Goal: Task Accomplishment & Management: Manage account settings

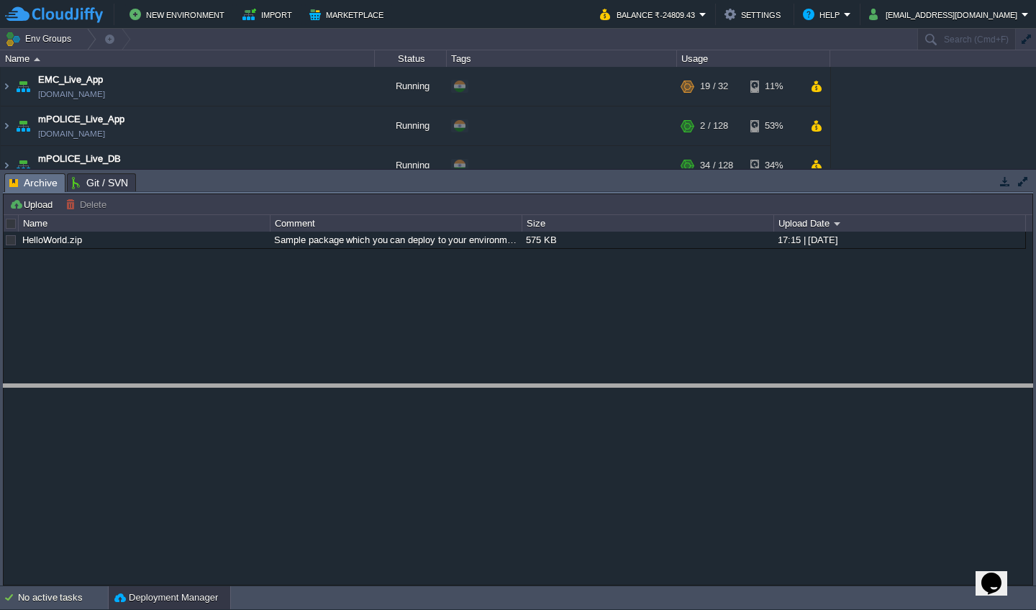
drag, startPoint x: 571, startPoint y: 190, endPoint x: 587, endPoint y: 430, distance: 240.1
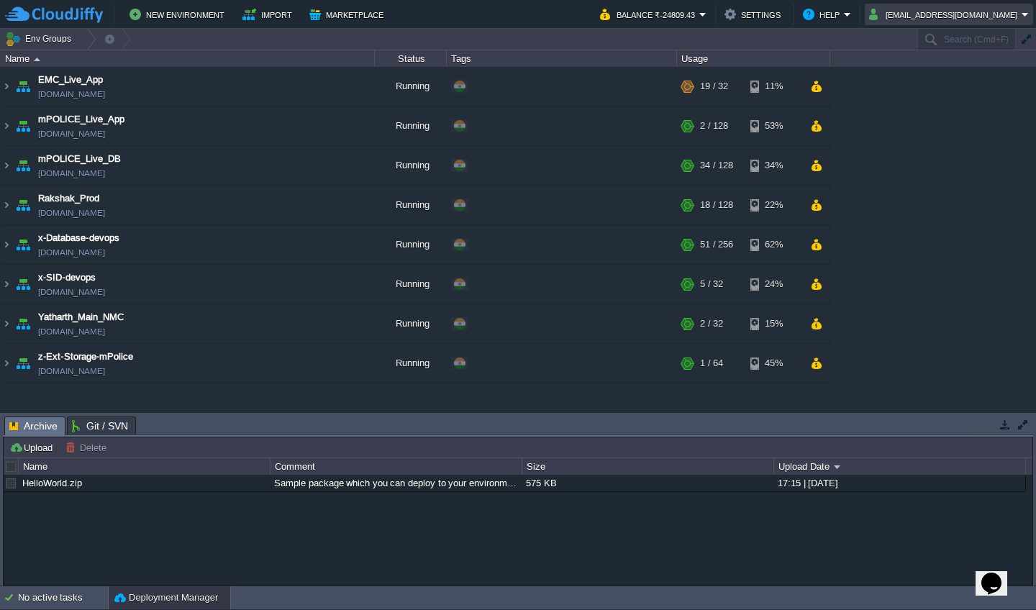
click at [520, 15] on button "[EMAIL_ADDRESS][DOMAIN_NAME]" at bounding box center [945, 14] width 153 height 17
click at [520, 74] on span "Sign out" at bounding box center [956, 76] width 35 height 11
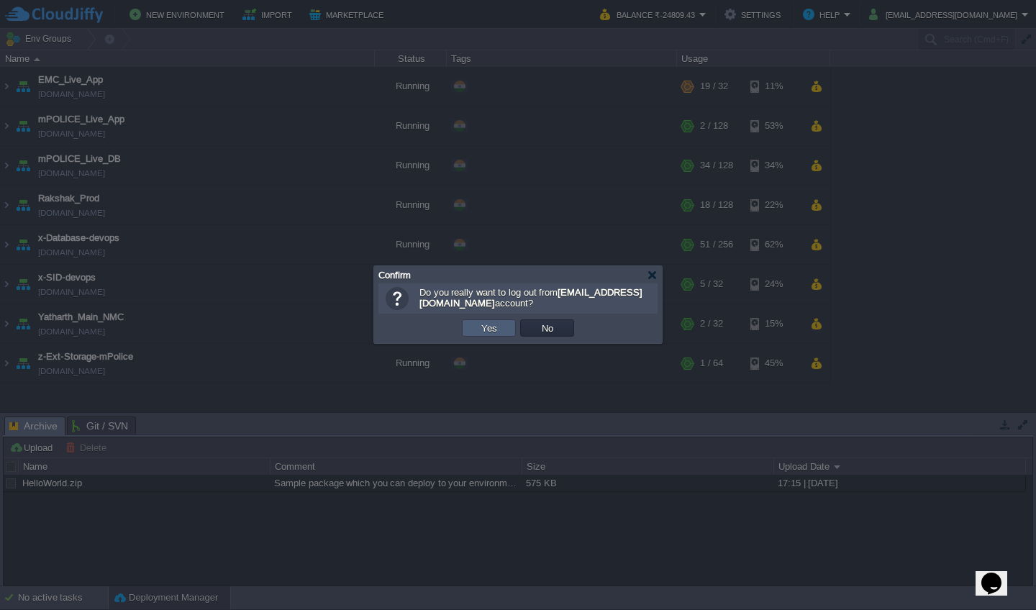
click at [481, 332] on button "Yes" at bounding box center [489, 328] width 24 height 13
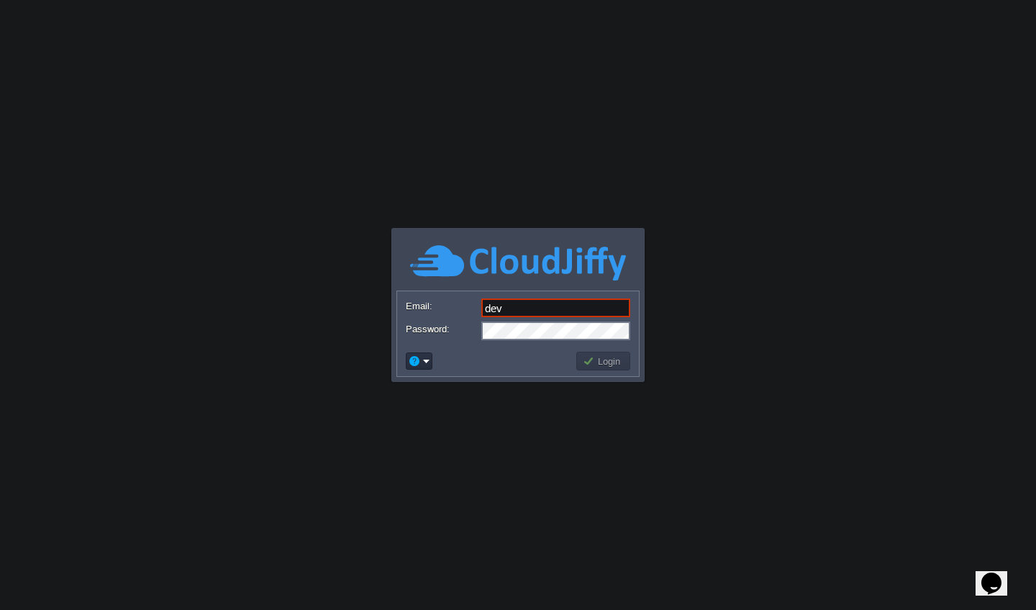
type input "[EMAIL_ADDRESS][DOMAIN_NAME]"
click at [599, 368] on td "Login" at bounding box center [603, 361] width 54 height 19
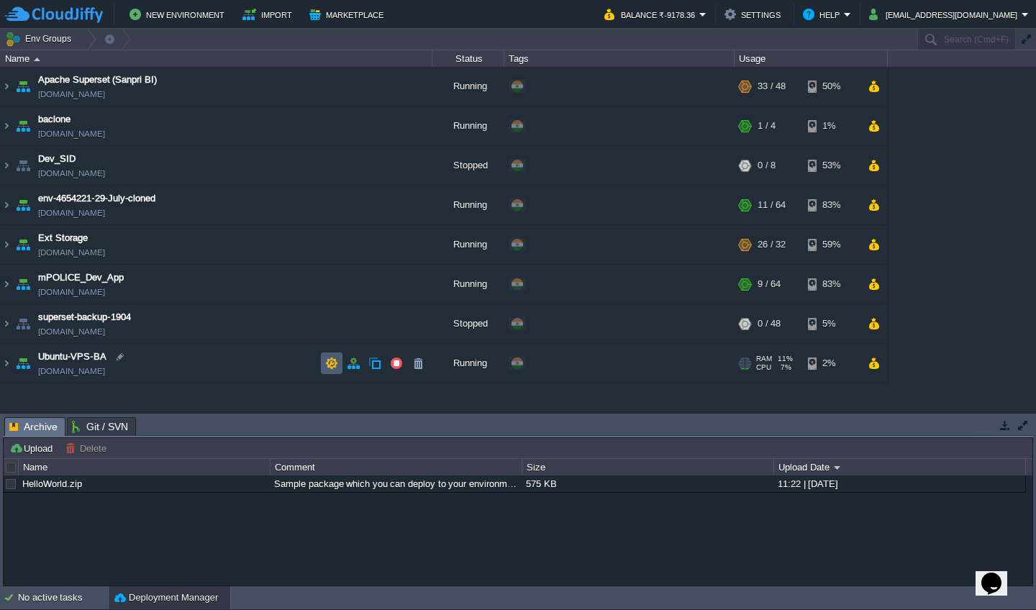
click at [327, 371] on td at bounding box center [332, 364] width 22 height 22
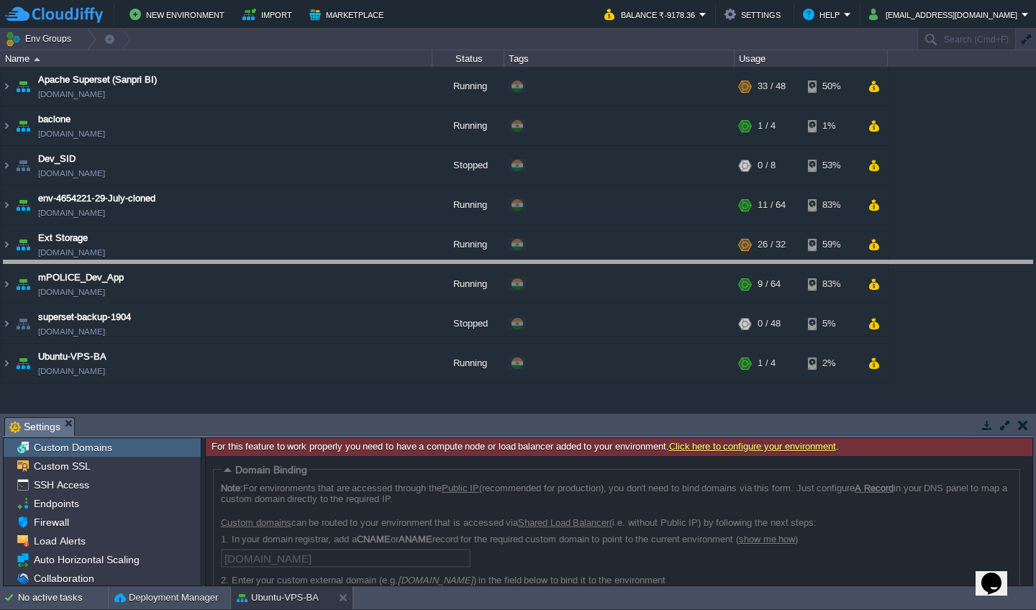
drag, startPoint x: 380, startPoint y: 425, endPoint x: 396, endPoint y: 268, distance: 157.7
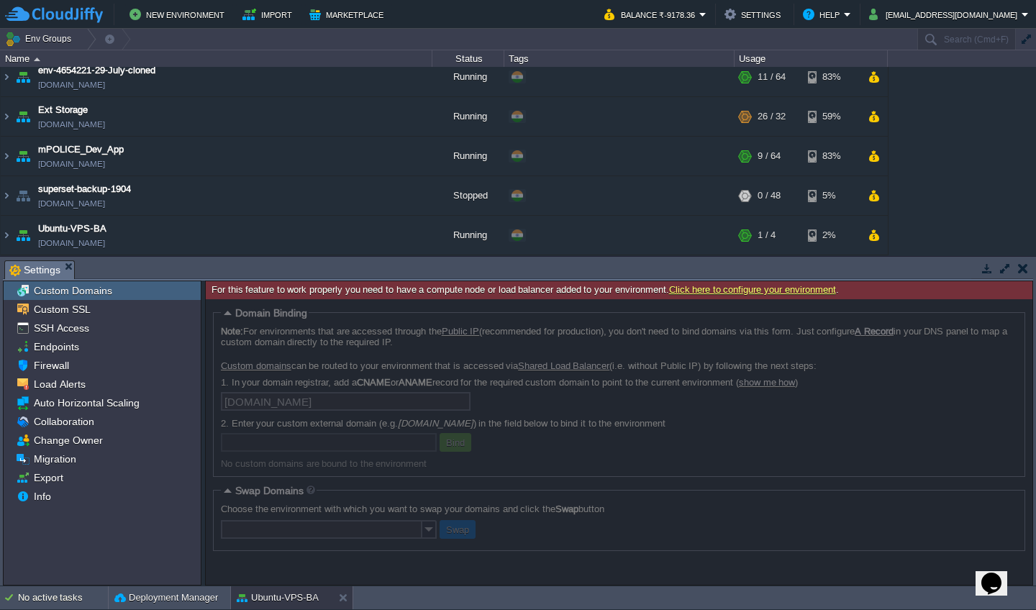
scroll to position [128, 0]
click at [112, 352] on div "Endpoints" at bounding box center [102, 346] width 197 height 19
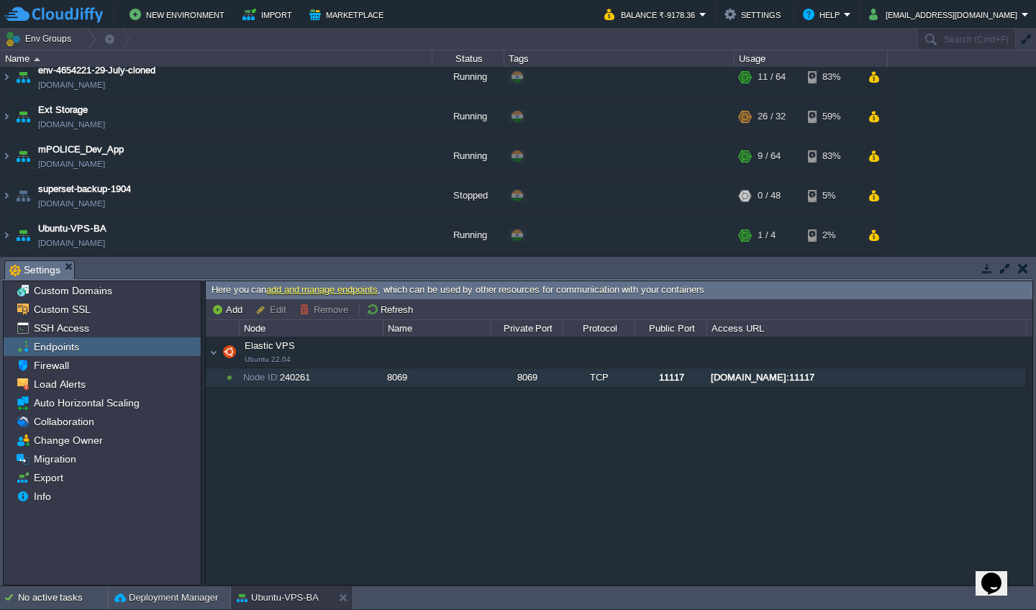
click at [360, 378] on div "Node ID: 240261" at bounding box center [311, 377] width 142 height 19
click at [327, 309] on button "Remove" at bounding box center [325, 309] width 53 height 13
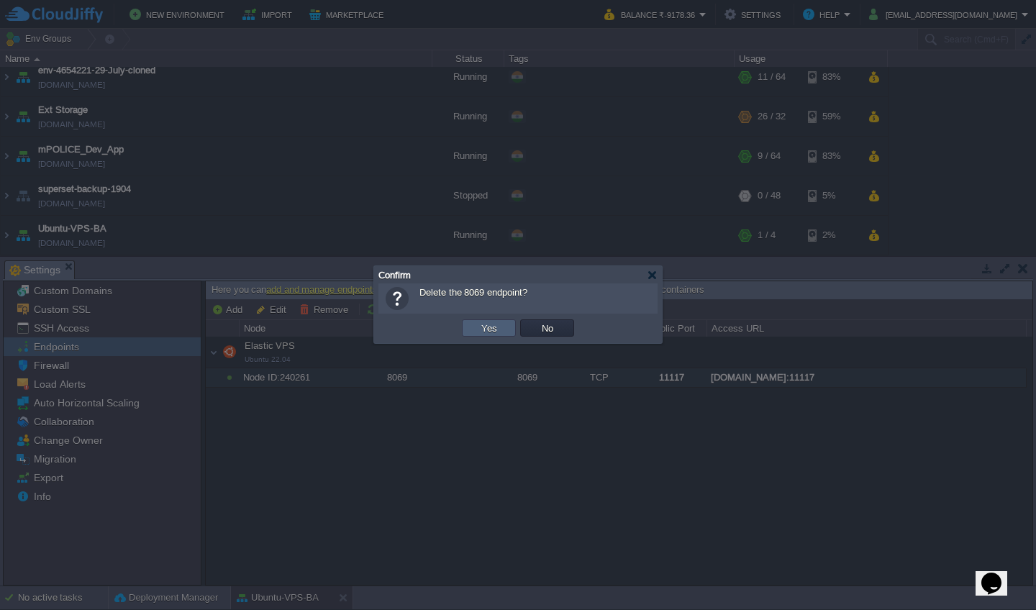
click at [483, 331] on button "Yes" at bounding box center [489, 328] width 24 height 13
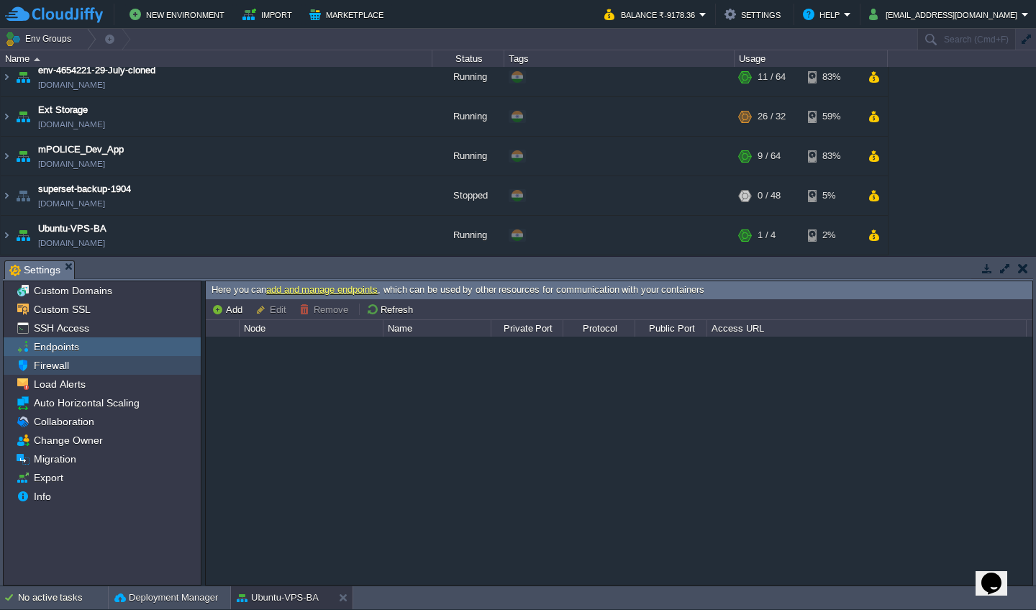
click at [91, 365] on div "Firewall" at bounding box center [102, 365] width 197 height 19
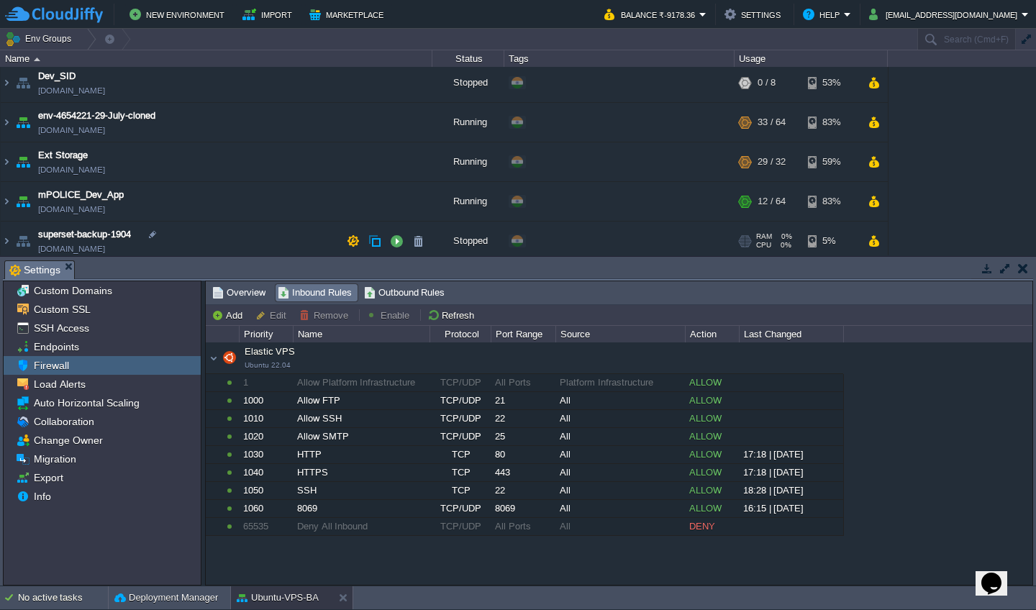
scroll to position [80, 0]
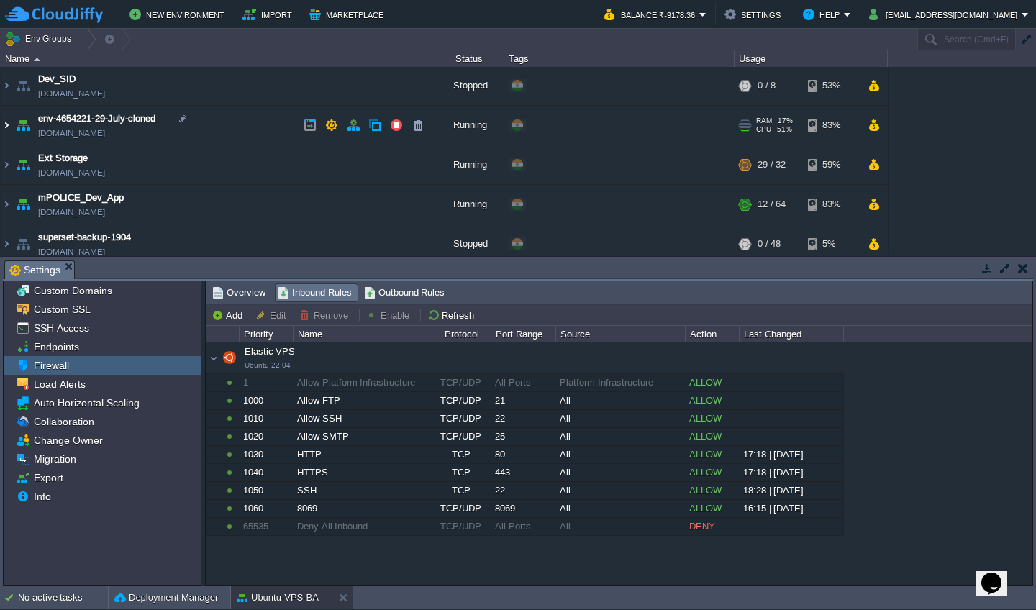
click at [7, 124] on img at bounding box center [7, 125] width 12 height 39
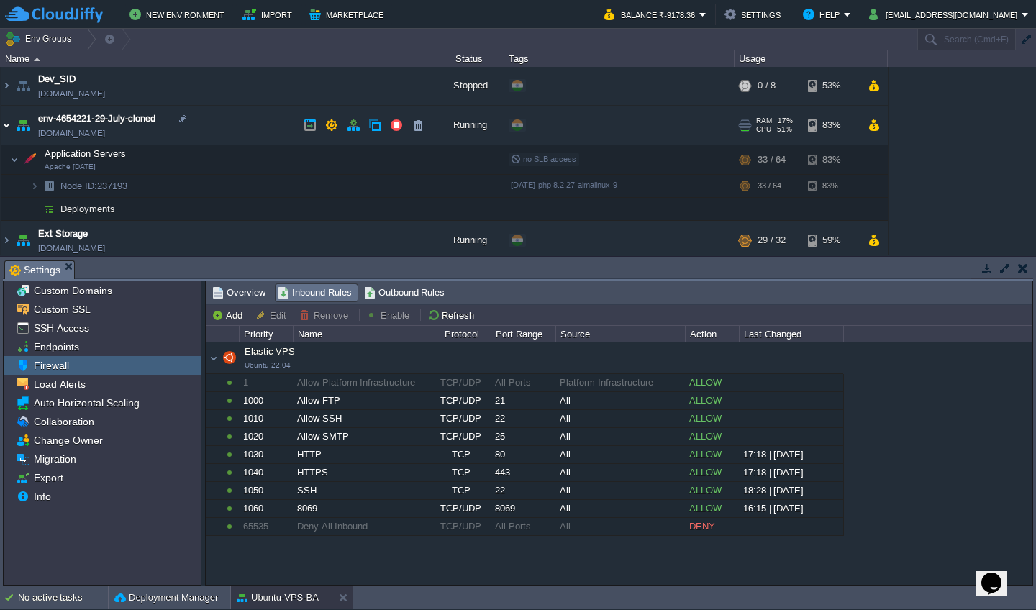
click at [8, 124] on img at bounding box center [7, 125] width 12 height 39
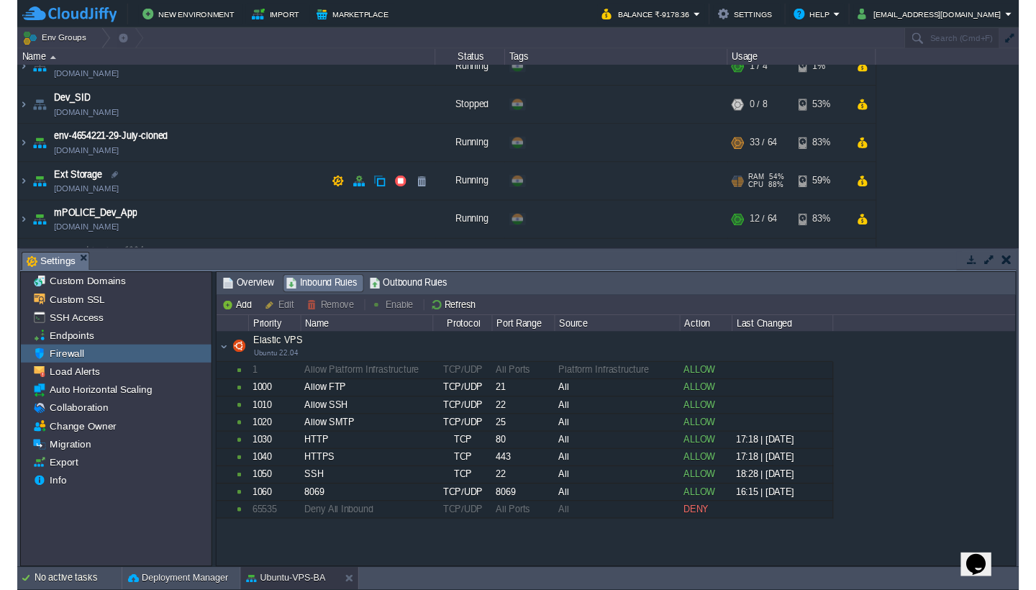
scroll to position [56, 0]
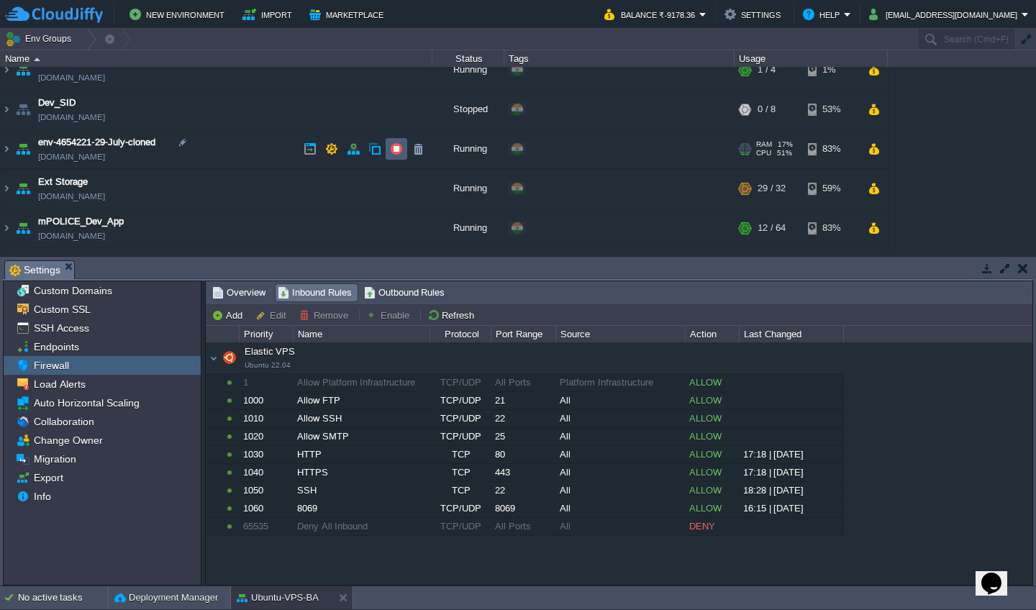
click at [396, 151] on button "button" at bounding box center [396, 148] width 13 height 13
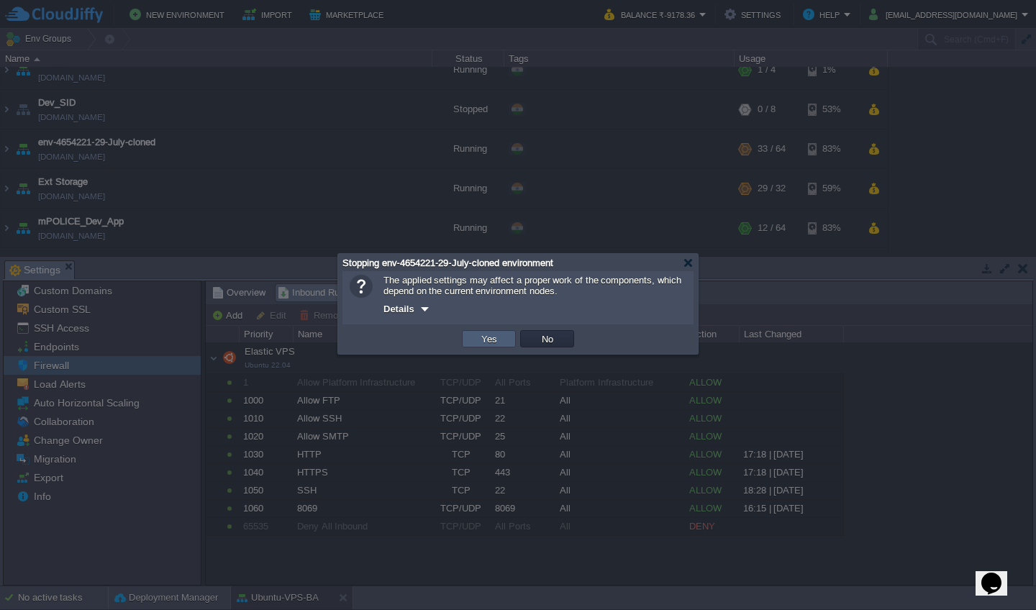
click at [491, 340] on button "Yes" at bounding box center [489, 338] width 24 height 13
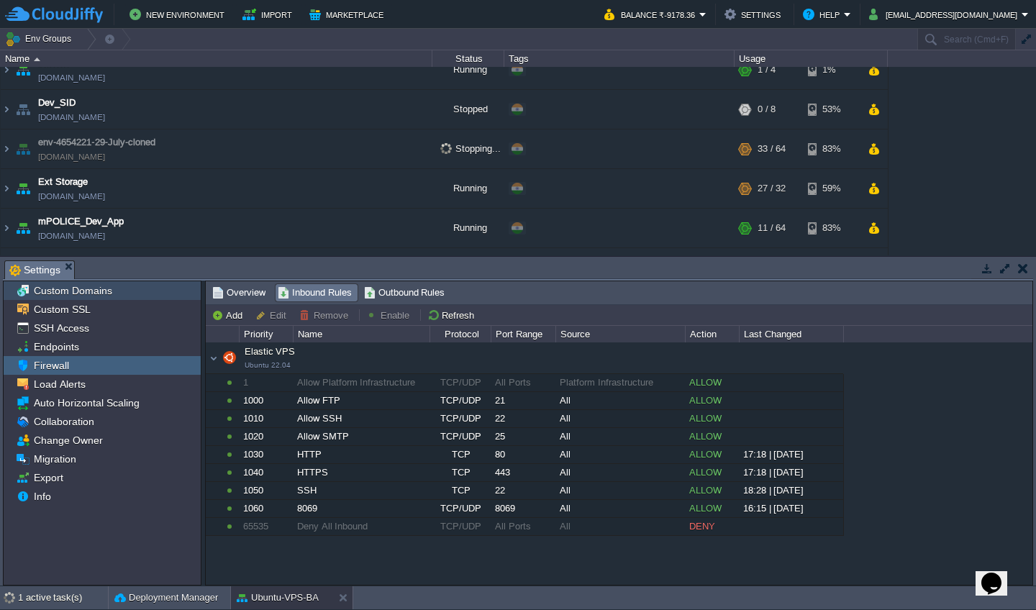
click at [118, 294] on div "Custom Domains" at bounding box center [102, 290] width 197 height 19
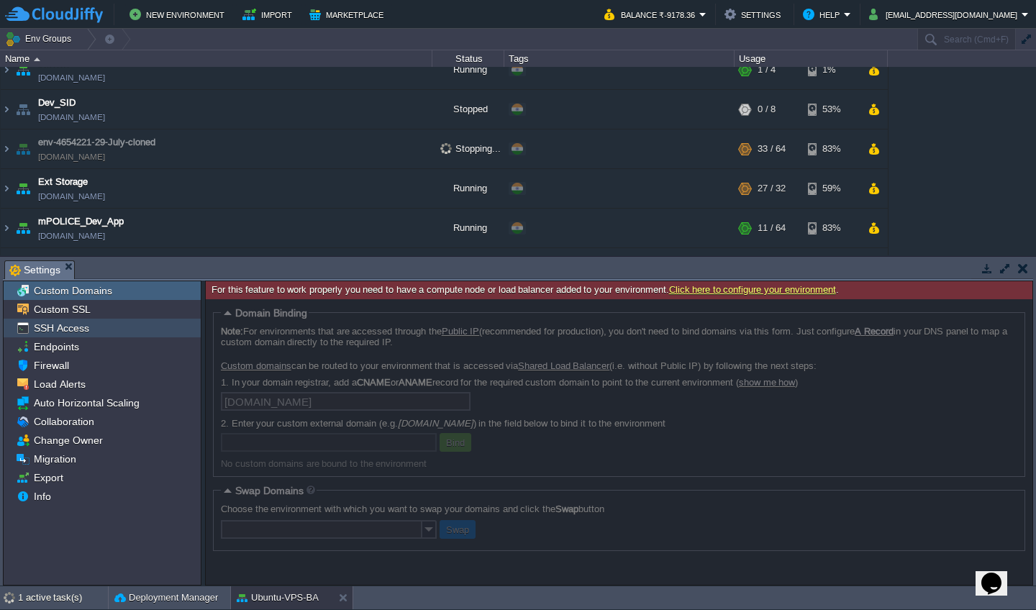
click at [104, 322] on div "SSH Access" at bounding box center [102, 328] width 197 height 19
